Goal: Task Accomplishment & Management: Manage account settings

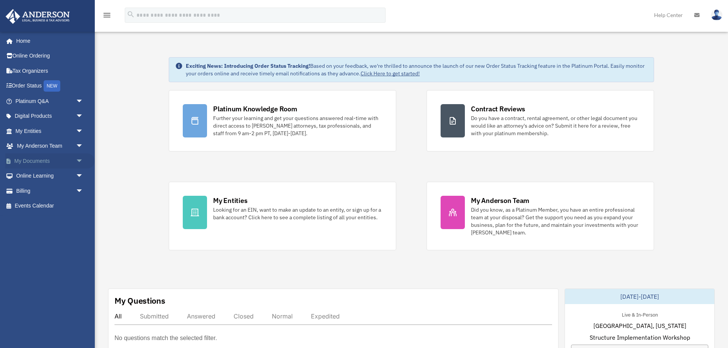
click at [77, 161] on span "arrow_drop_down" at bounding box center [83, 162] width 15 height 16
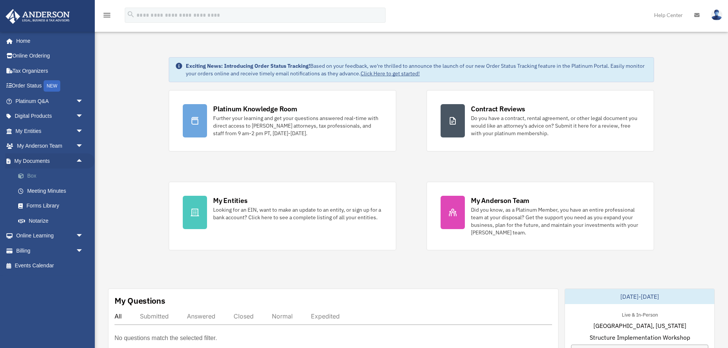
click at [32, 176] on link "Box" at bounding box center [53, 176] width 84 height 15
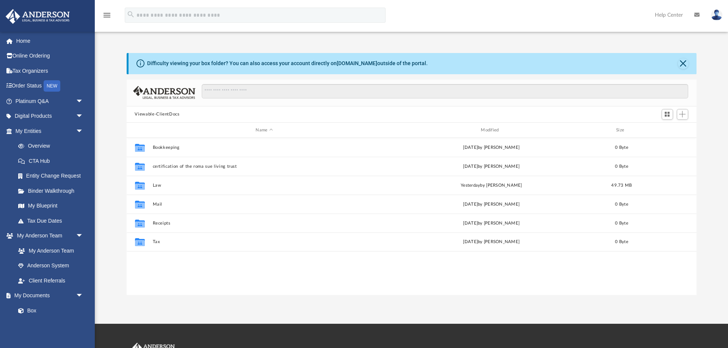
scroll to position [172, 570]
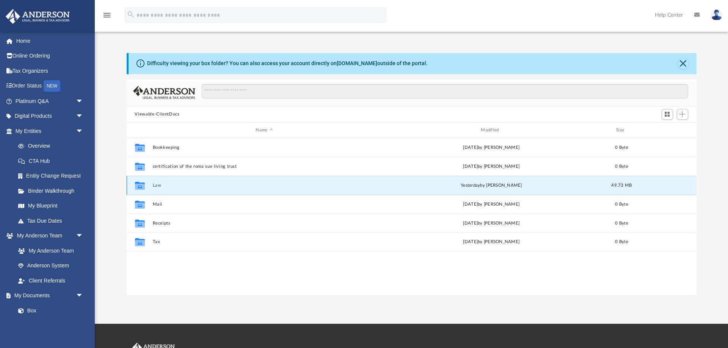
click at [156, 184] on button "Law" at bounding box center [264, 185] width 224 height 5
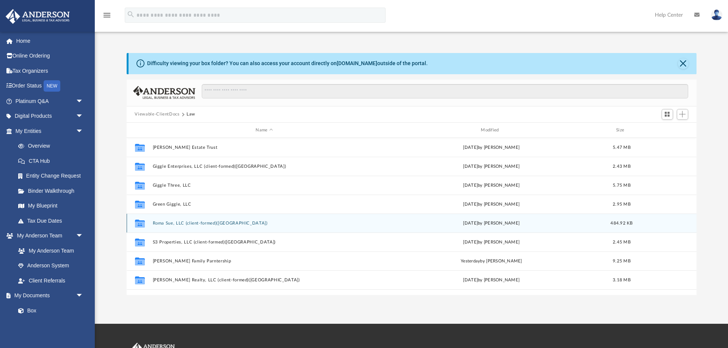
click at [184, 221] on div "Collaborated Folder Roma Sue, LLC (client-formed)([GEOGRAPHIC_DATA]) [DATE] by …" at bounding box center [412, 223] width 570 height 19
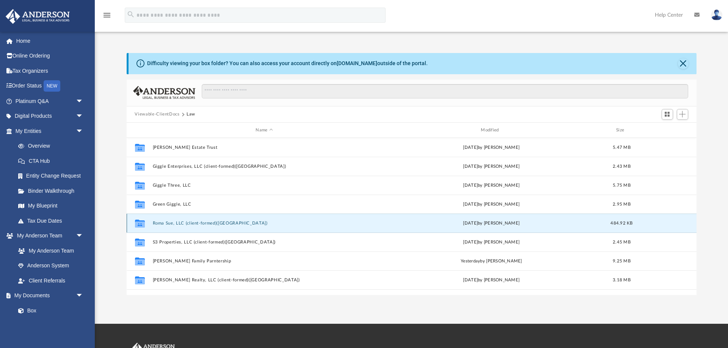
click at [182, 223] on button "Roma Sue, LLC (client-formed)([GEOGRAPHIC_DATA])" at bounding box center [264, 223] width 224 height 5
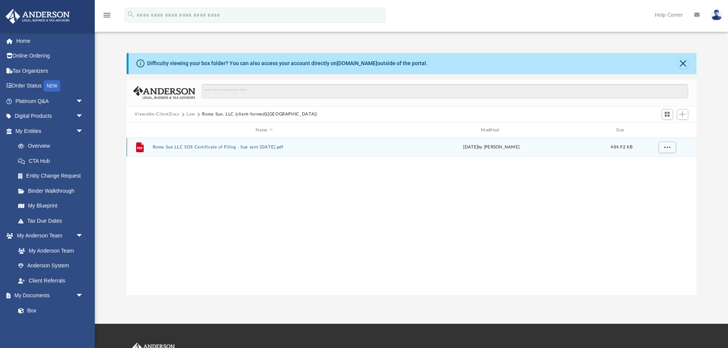
click at [217, 148] on button "Roma Sue LLC SOS Certificate of Filing - Sue sent 5-27-25.pdf" at bounding box center [264, 147] width 224 height 5
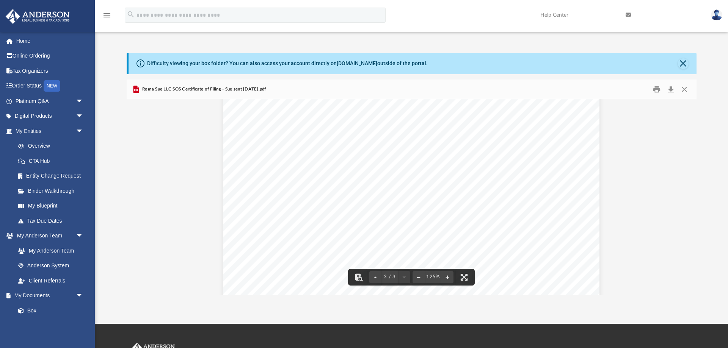
scroll to position [1213, 0]
click at [684, 63] on button "Close" at bounding box center [683, 63] width 11 height 11
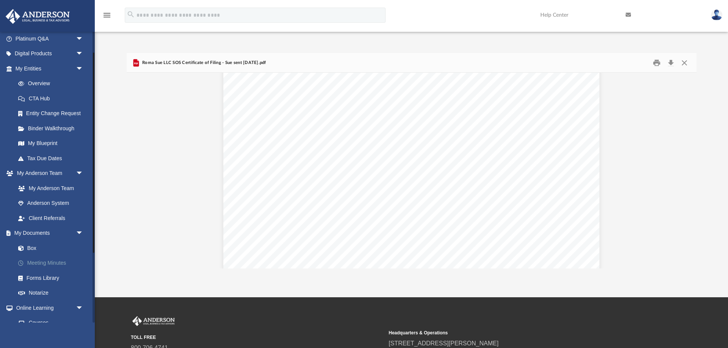
scroll to position [73, 0]
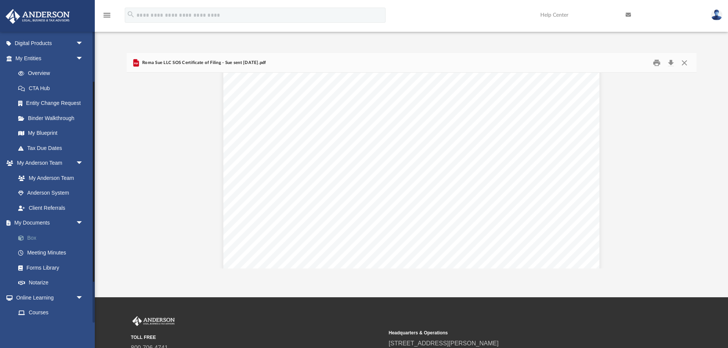
click at [33, 237] on link "Box" at bounding box center [53, 238] width 84 height 15
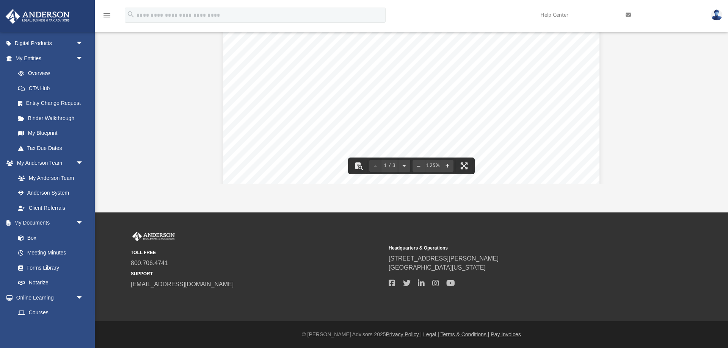
scroll to position [0, 0]
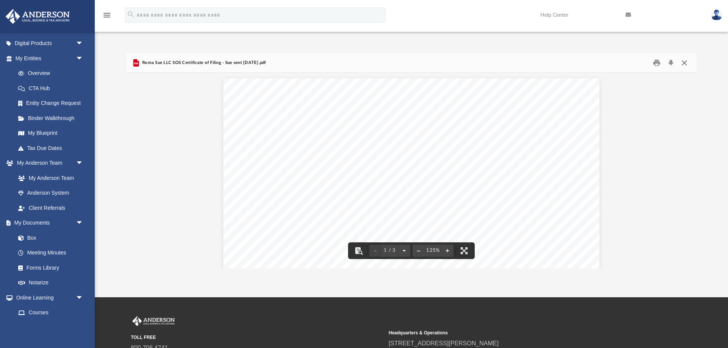
click at [683, 60] on button "Close" at bounding box center [685, 63] width 14 height 12
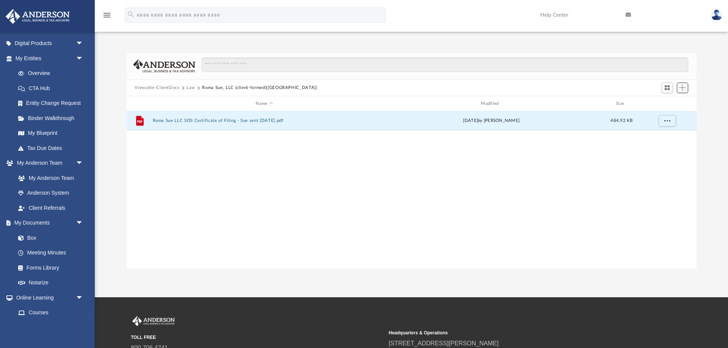
click at [686, 88] on button "Add" at bounding box center [682, 88] width 11 height 11
click at [669, 104] on li "Upload" at bounding box center [672, 103] width 24 height 8
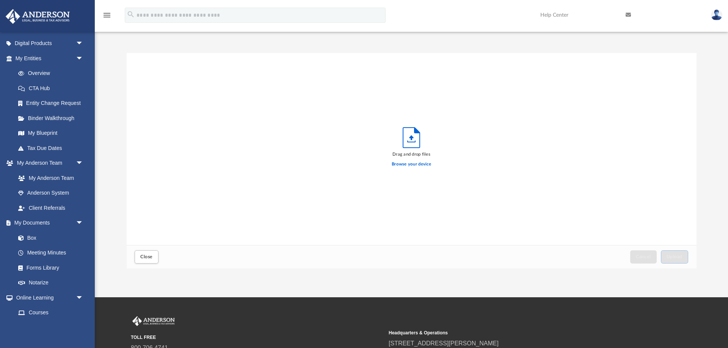
scroll to position [193, 570]
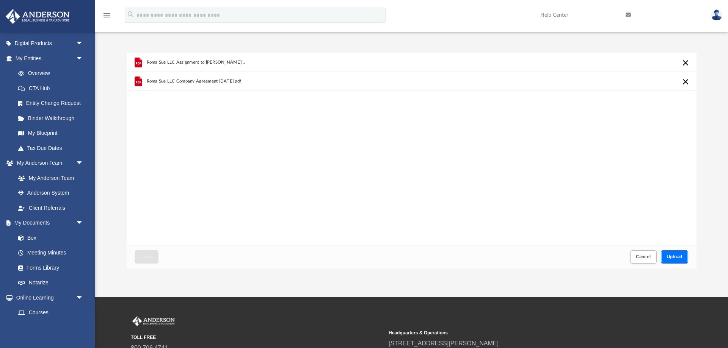
click at [684, 260] on button "Upload" at bounding box center [674, 257] width 27 height 13
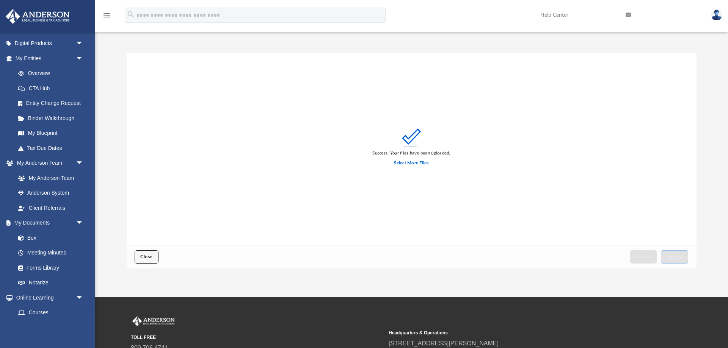
click at [145, 255] on span "Close" at bounding box center [146, 257] width 12 height 5
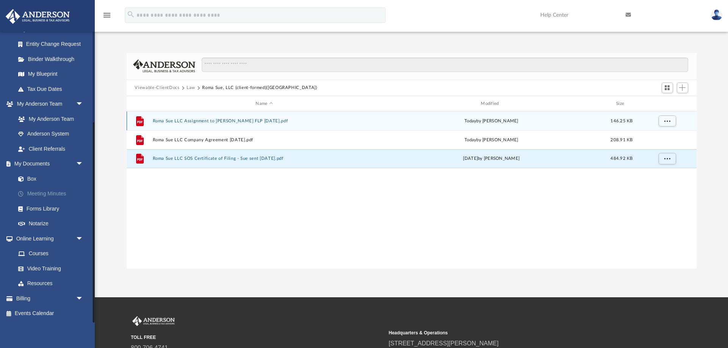
scroll to position [39, 0]
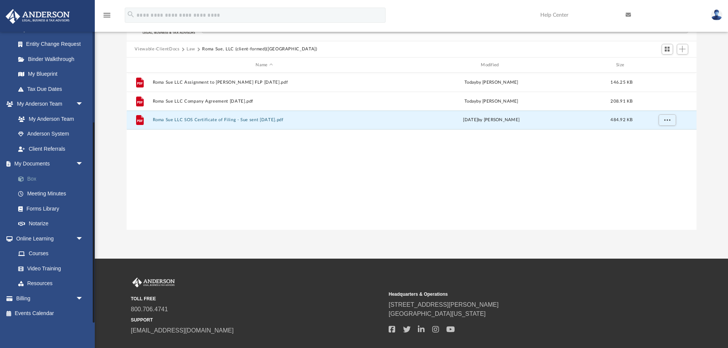
click at [33, 181] on link "Box" at bounding box center [53, 178] width 84 height 15
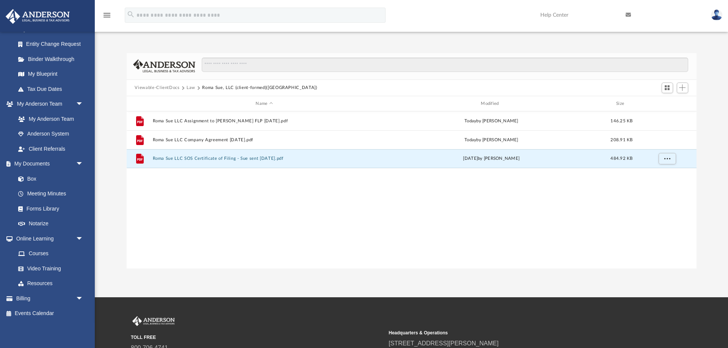
click at [190, 88] on button "Law" at bounding box center [191, 88] width 9 height 7
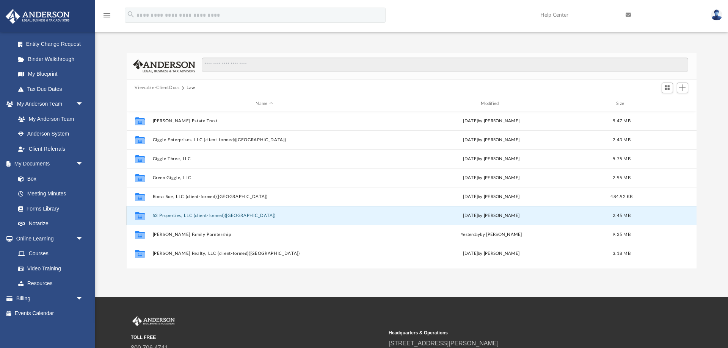
click at [184, 215] on button "S3 Properties, LLC (client-formed)([GEOGRAPHIC_DATA])" at bounding box center [264, 215] width 224 height 5
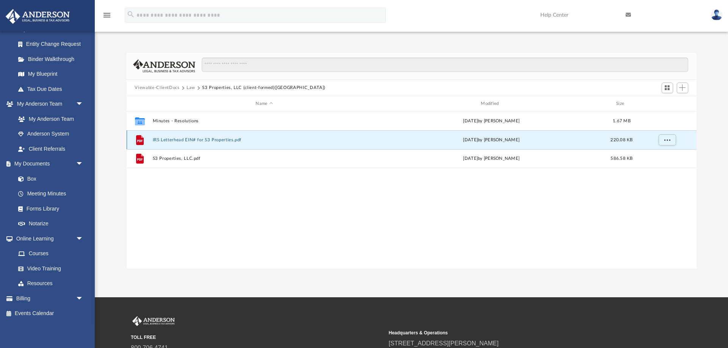
click at [201, 142] on button "IRS Letterhead EIN# for S3 Properties.pdf" at bounding box center [264, 140] width 224 height 5
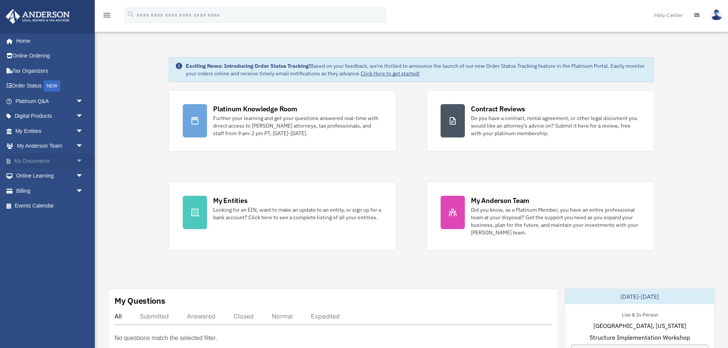
click at [77, 158] on span "arrow_drop_down" at bounding box center [83, 162] width 15 height 16
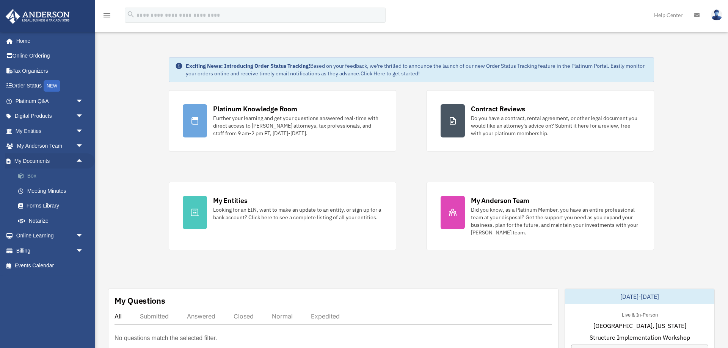
click at [32, 176] on link "Box" at bounding box center [53, 176] width 84 height 15
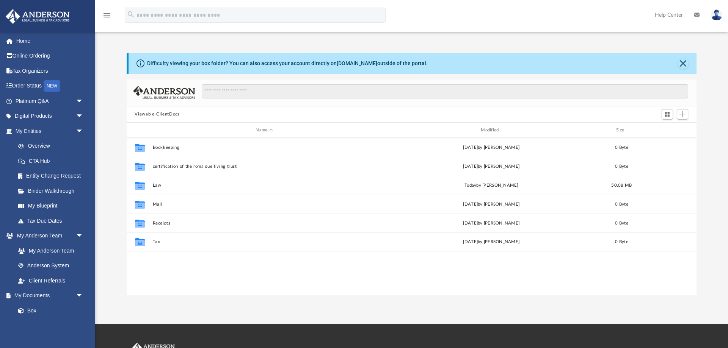
scroll to position [172, 570]
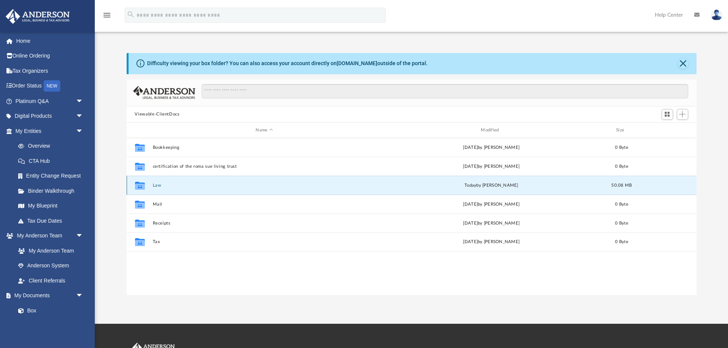
click at [158, 187] on button "Law" at bounding box center [264, 185] width 224 height 5
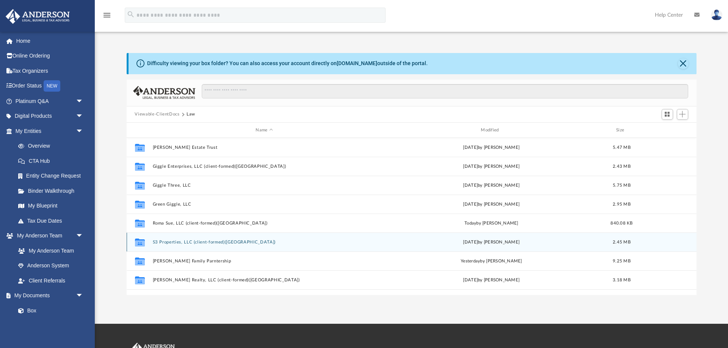
click at [177, 239] on div "Collaborated Folder S3 Properties, LLC (client-formed)([GEOGRAPHIC_DATA]) [DATE…" at bounding box center [412, 242] width 570 height 19
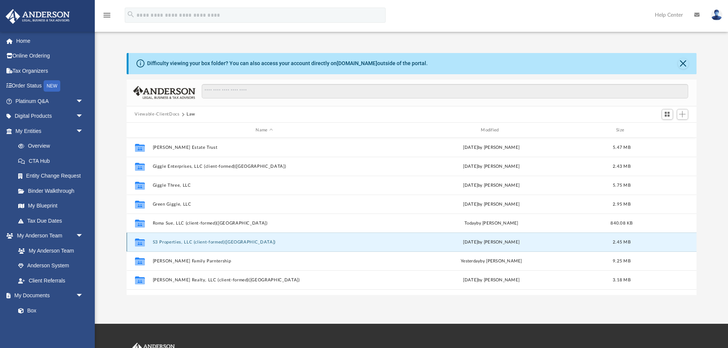
click at [140, 243] on icon "grid" at bounding box center [140, 244] width 10 height 6
click at [168, 242] on button "S3 Properties, LLC (client-formed)([GEOGRAPHIC_DATA])" at bounding box center [264, 242] width 224 height 5
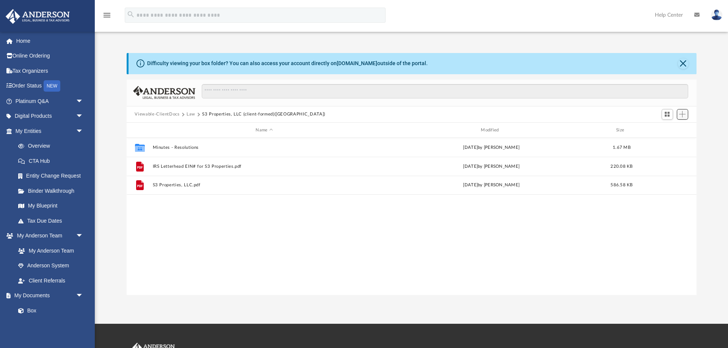
click at [682, 115] on span "Add" at bounding box center [682, 114] width 6 height 6
click at [665, 129] on li "Upload" at bounding box center [672, 130] width 24 height 8
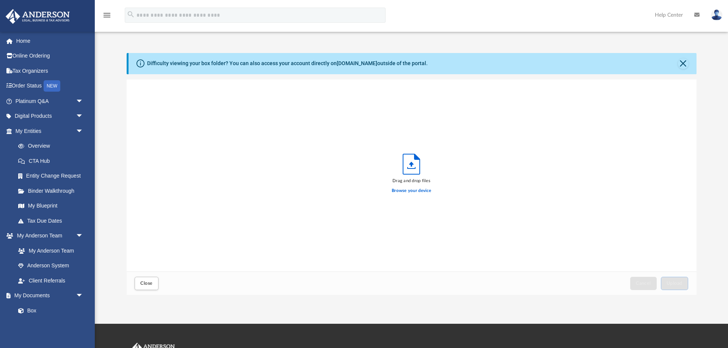
scroll to position [193, 570]
click at [681, 283] on span "Upload" at bounding box center [675, 283] width 16 height 5
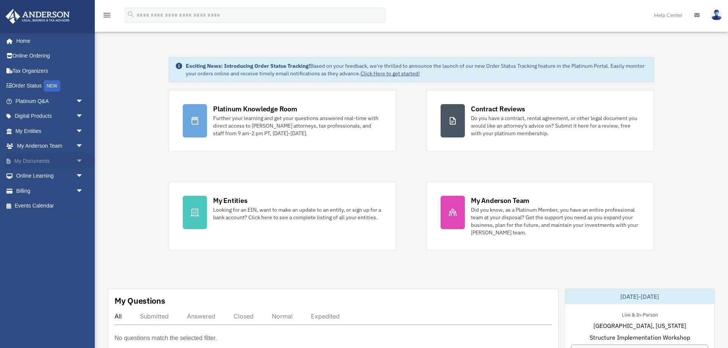
click at [82, 160] on span "arrow_drop_down" at bounding box center [83, 162] width 15 height 16
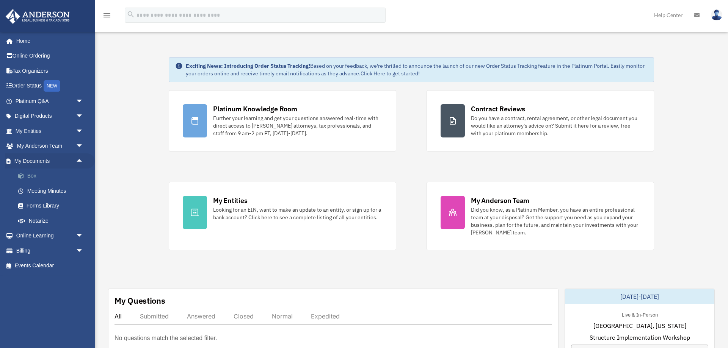
click at [36, 176] on link "Box" at bounding box center [53, 176] width 84 height 15
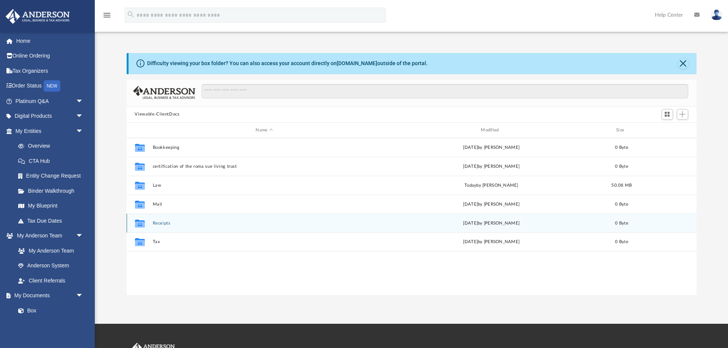
scroll to position [172, 570]
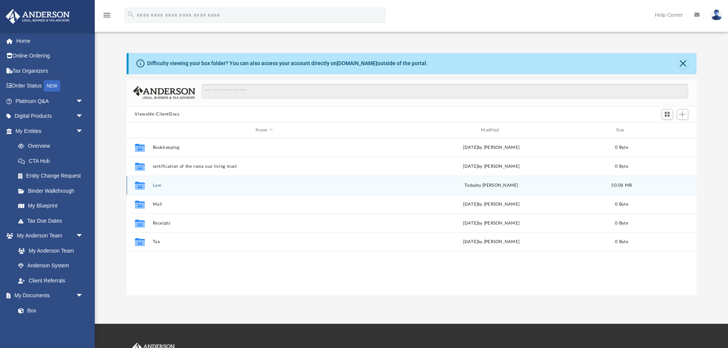
click at [156, 185] on button "Law" at bounding box center [264, 185] width 224 height 5
